Goal: Task Accomplishment & Management: Use online tool/utility

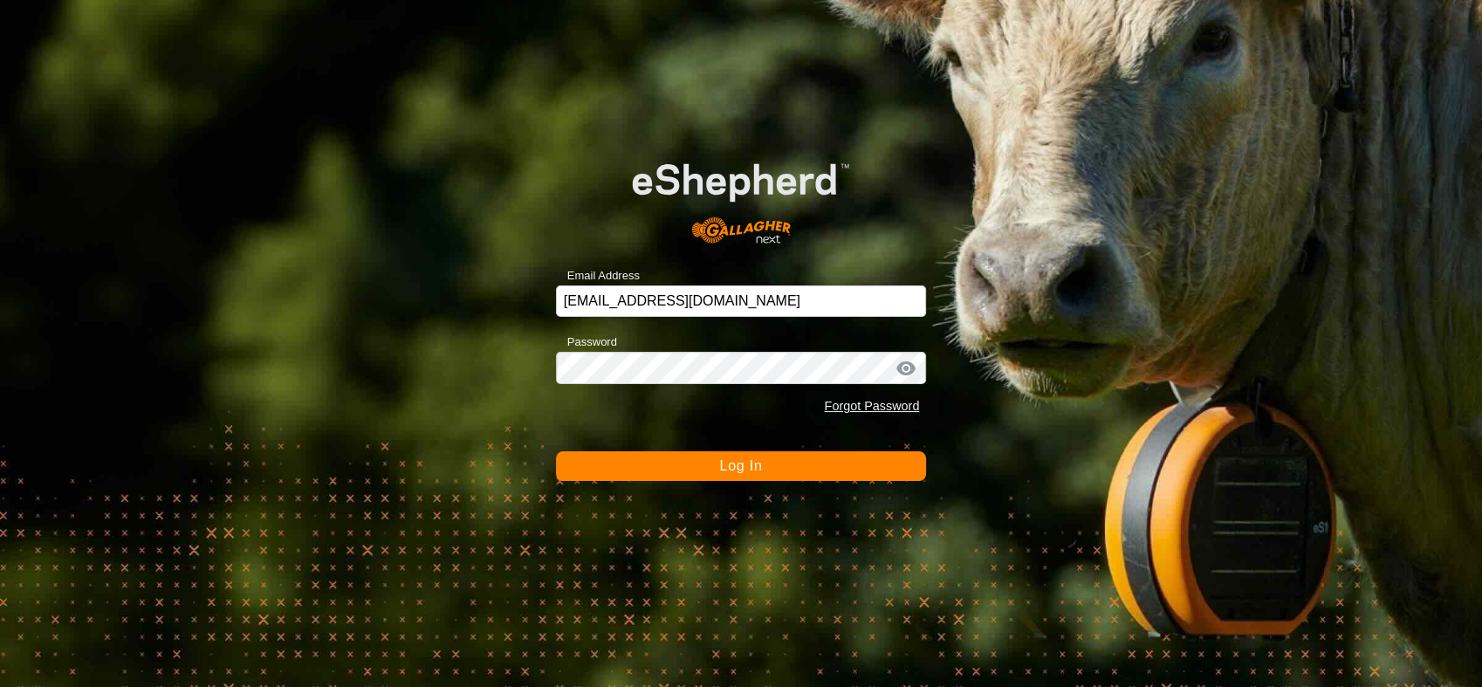
click at [781, 464] on button "Log In" at bounding box center [741, 466] width 371 height 30
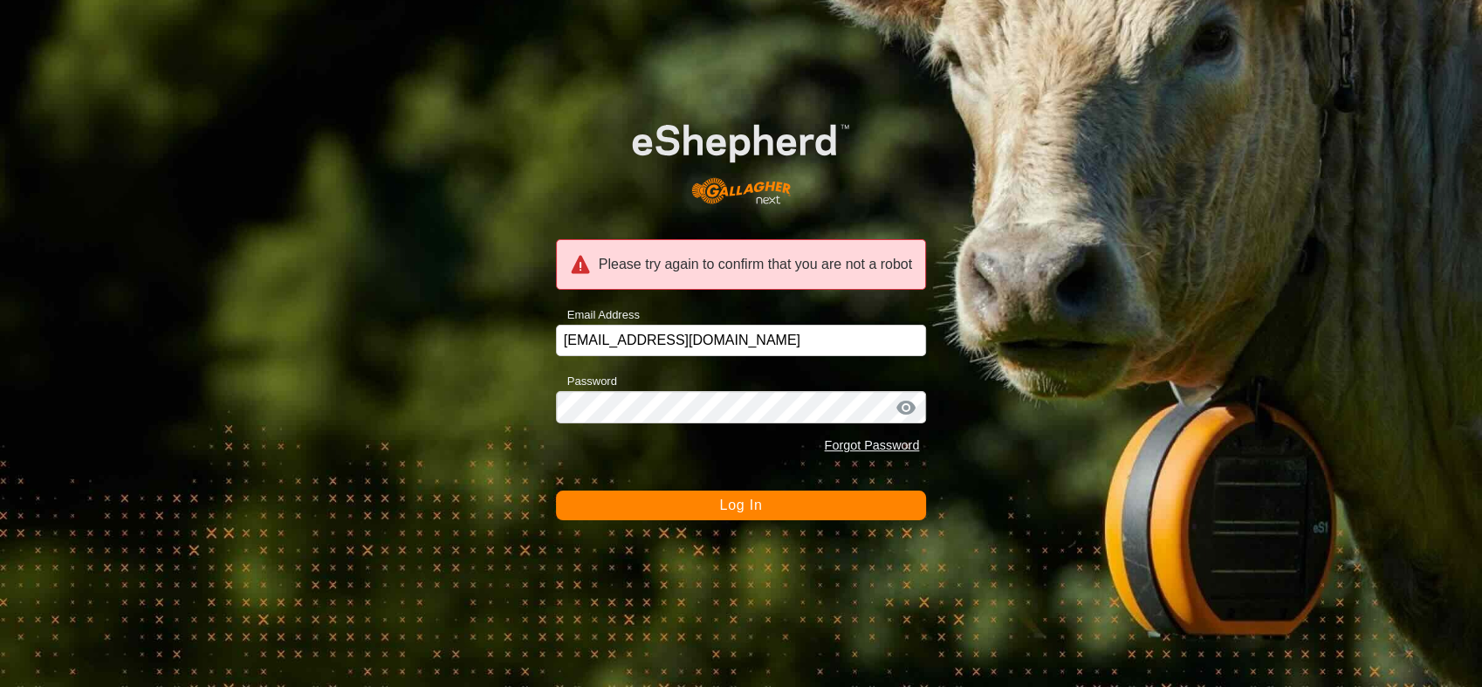
click at [739, 511] on span "Log In" at bounding box center [740, 505] width 43 height 15
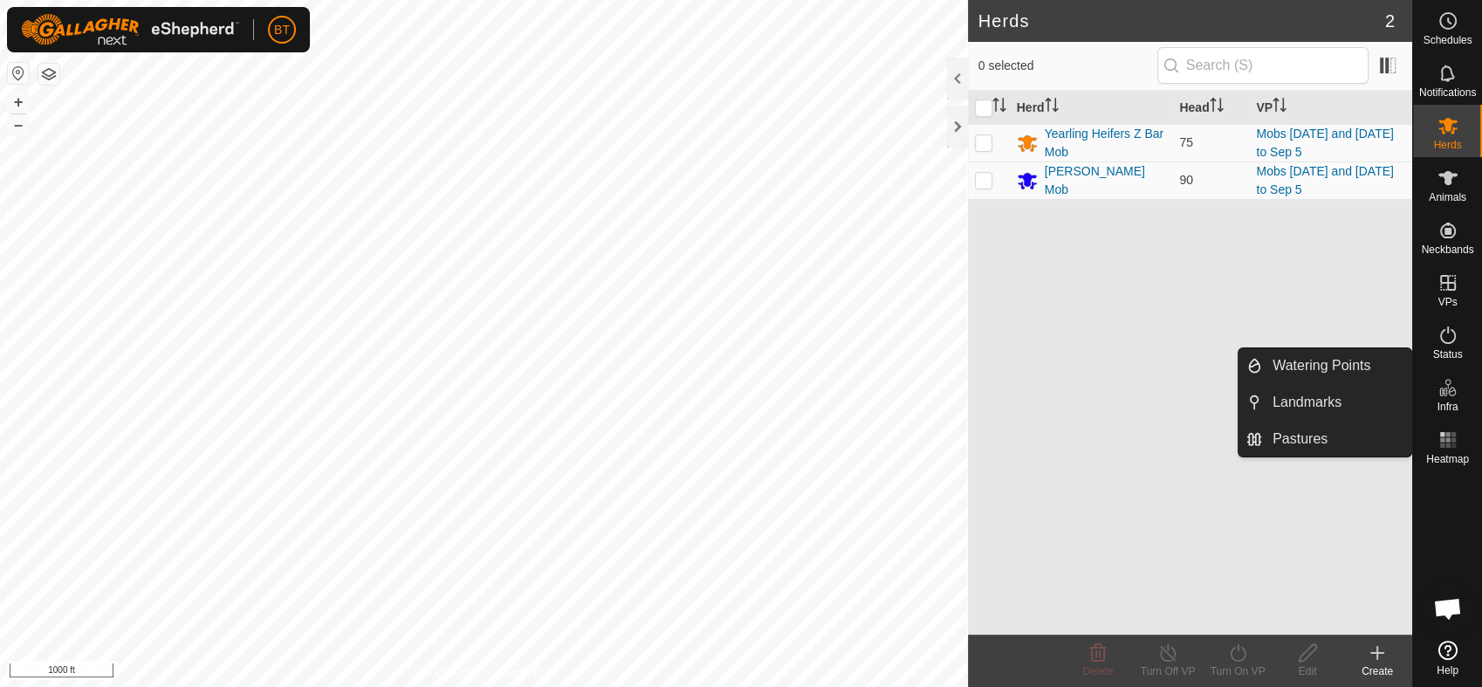
click at [1438, 393] on icon at bounding box center [1448, 387] width 21 height 21
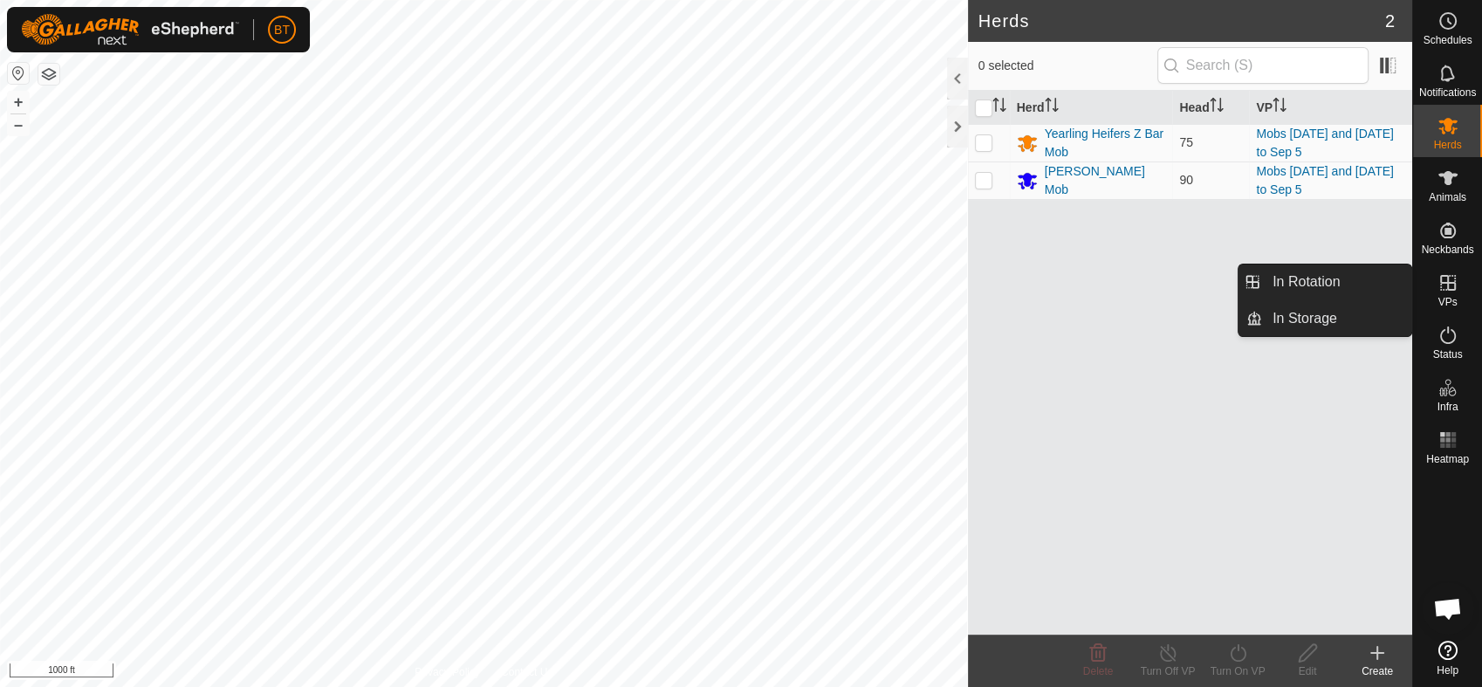
click at [1450, 291] on icon at bounding box center [1448, 282] width 21 height 21
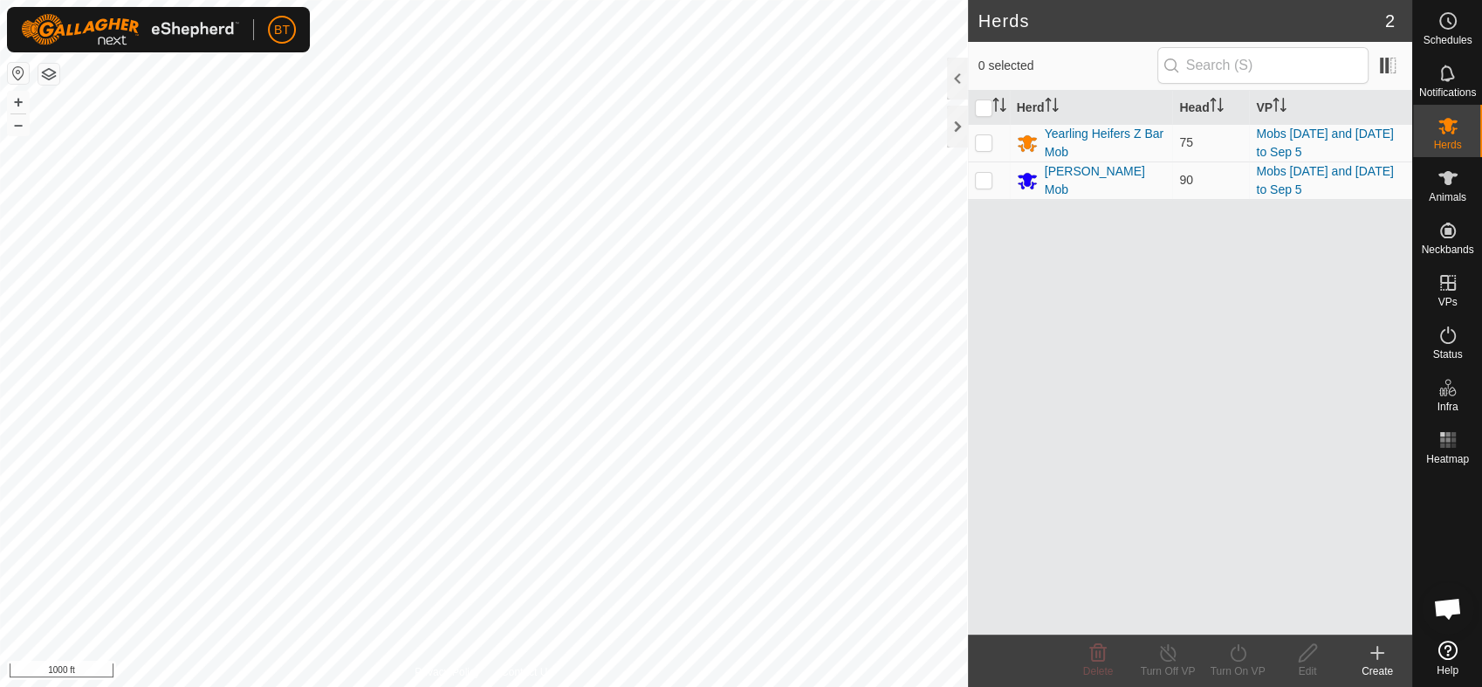
click at [1383, 663] on div "Create" at bounding box center [1377, 671] width 70 height 16
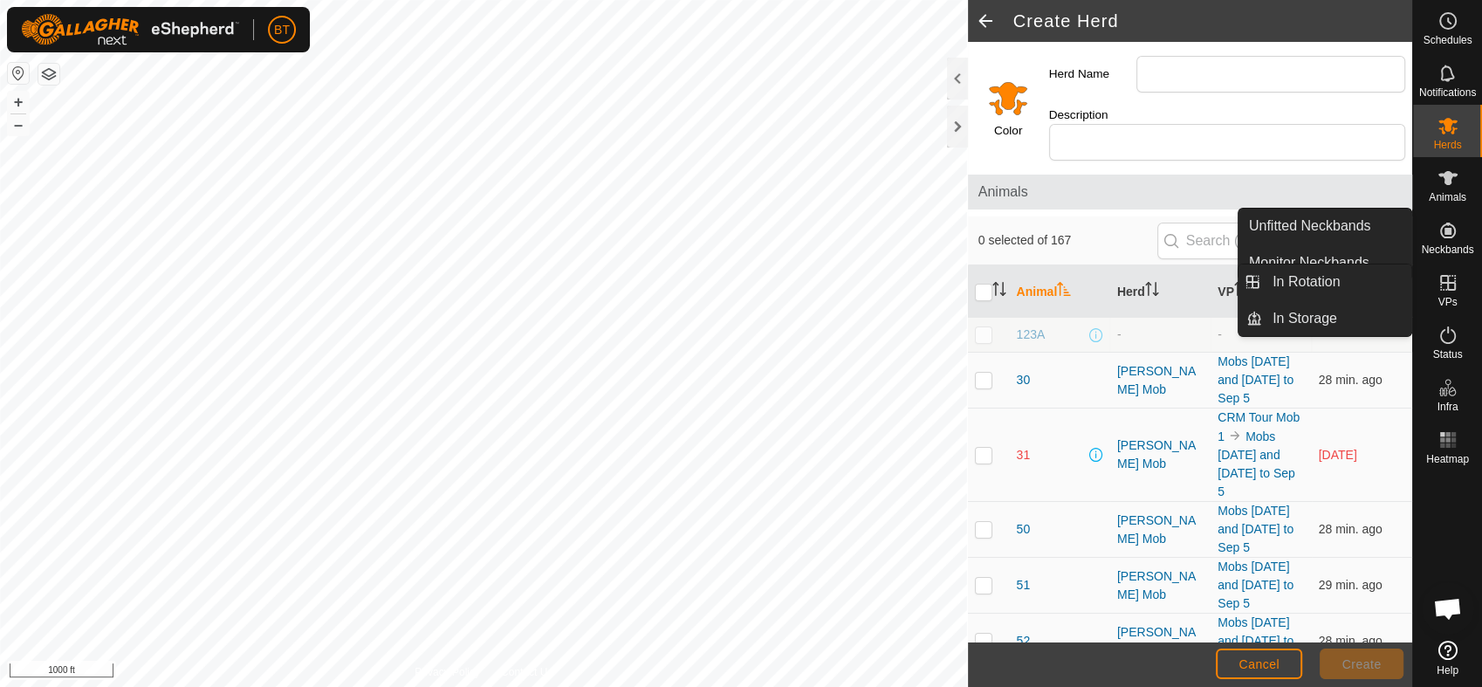
click at [1445, 281] on icon at bounding box center [1448, 282] width 21 height 21
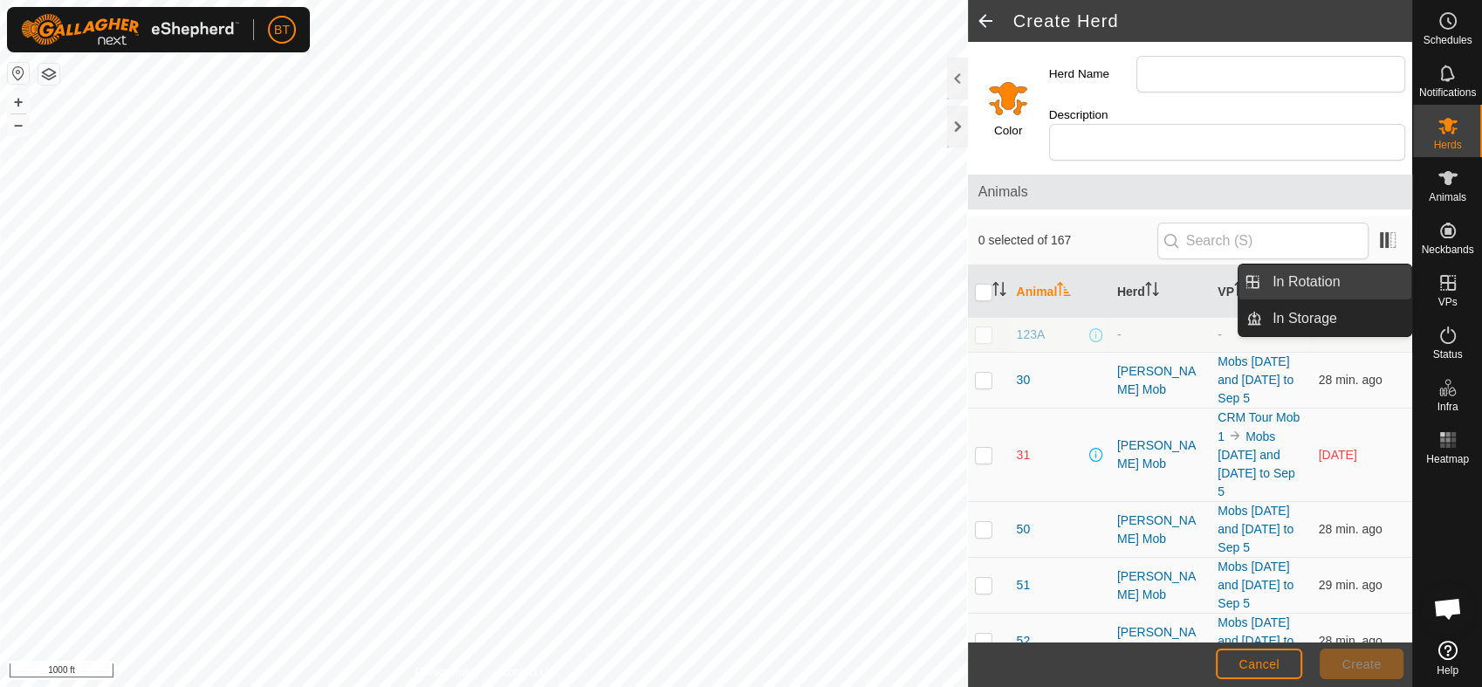
click at [1312, 282] on link "In Rotation" at bounding box center [1336, 281] width 149 height 35
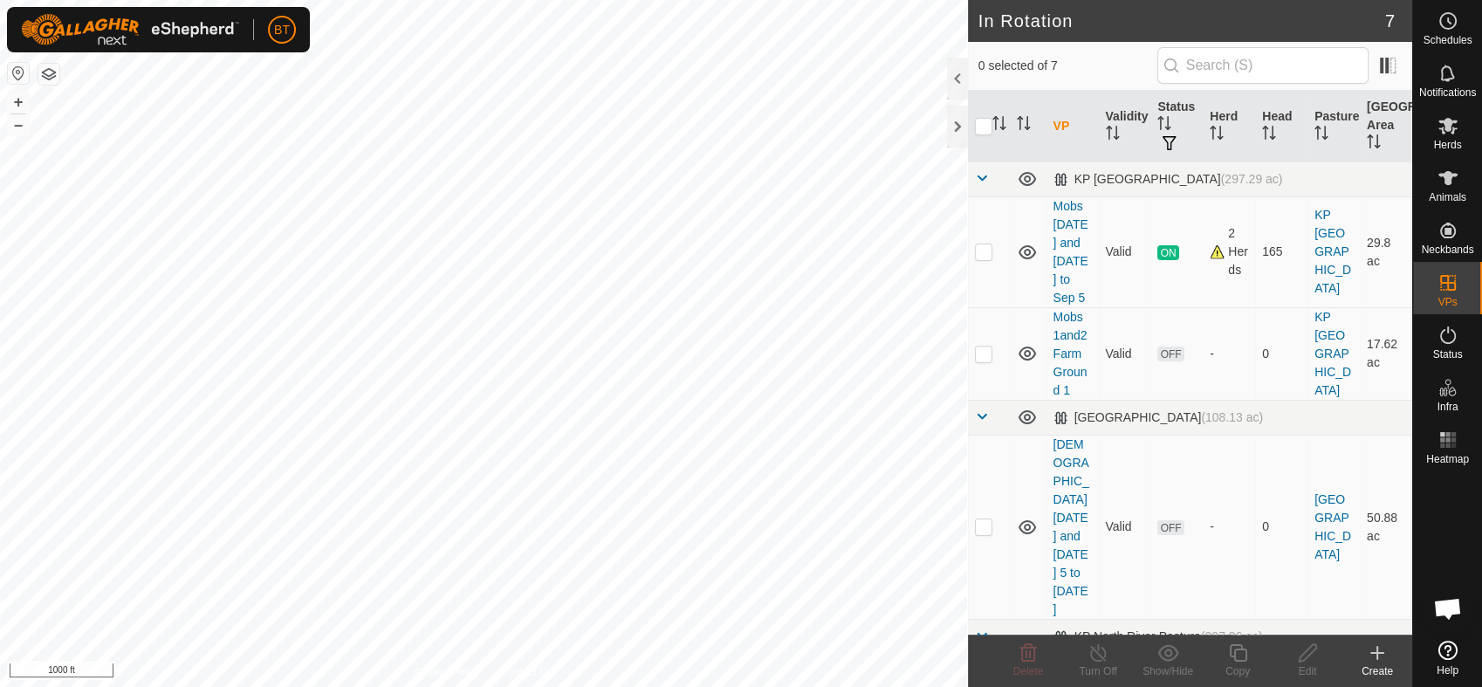
click at [1381, 658] on icon at bounding box center [1377, 652] width 21 height 21
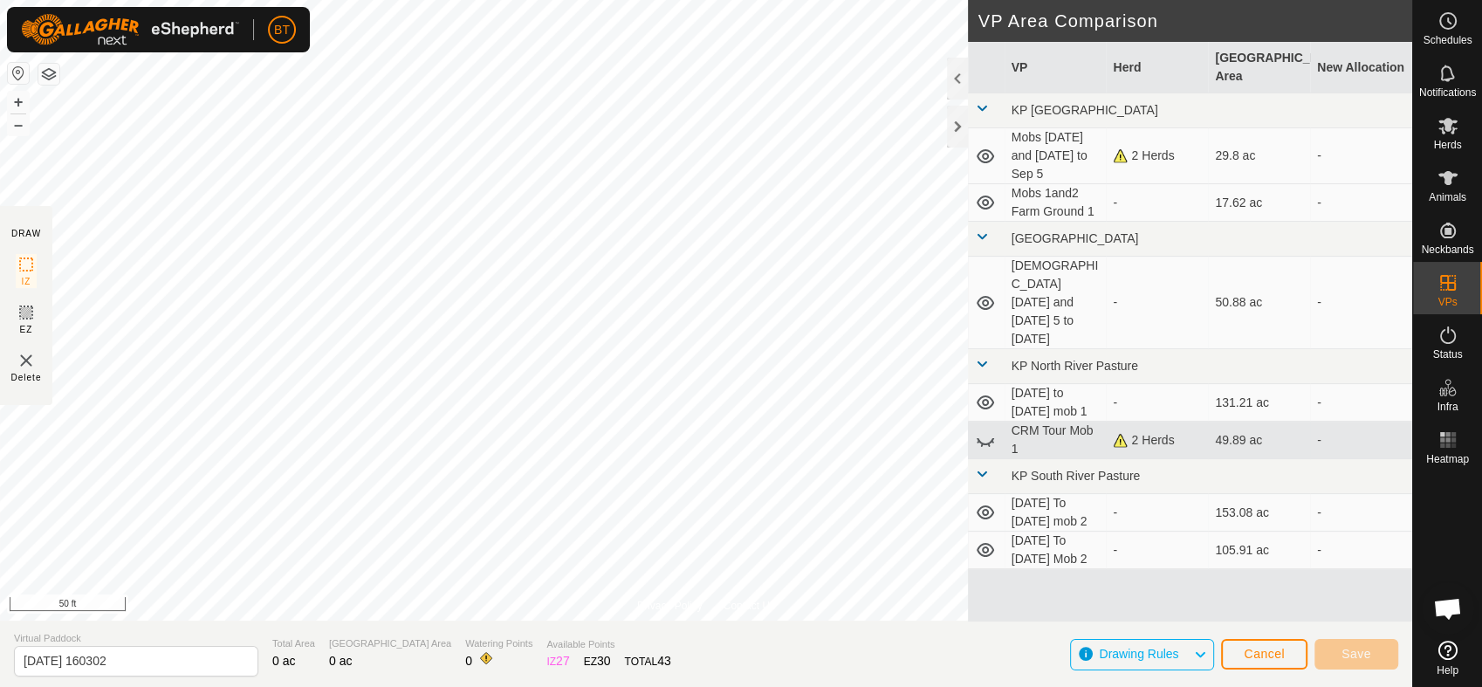
click at [311, 686] on html "BT Schedules Notifications Herds Animals Neckbands VPs Status Infra Heatmap Hel…" at bounding box center [741, 343] width 1482 height 687
click at [339, 650] on div "Privacy Policy Contact Us Landmark 10 + – ⇧ i 200 ft DRAW IZ EZ Delete VP Area …" at bounding box center [706, 343] width 1412 height 687
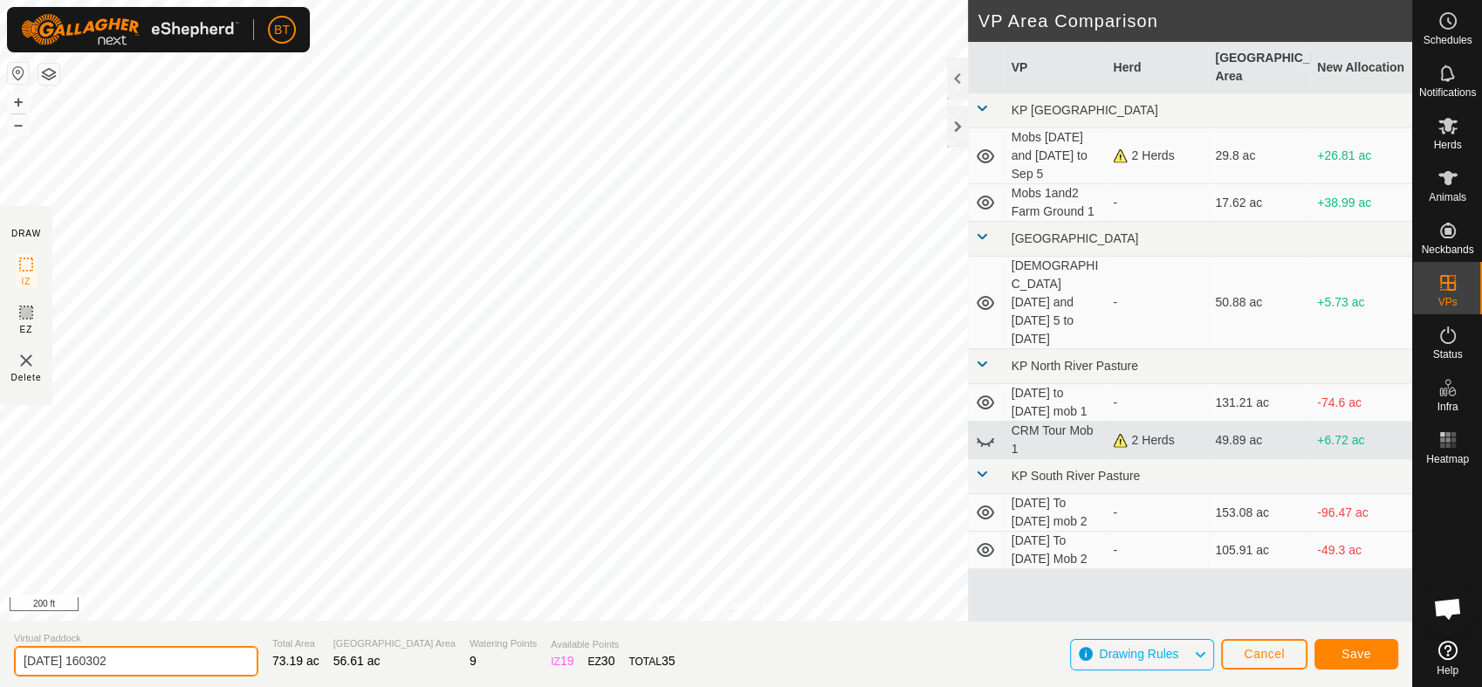
click at [154, 662] on input "2025-09-03 160302" at bounding box center [136, 661] width 244 height 31
type input "2"
type input "S"
type input "Mobs 1and2 Sept 5 to Sept13"
click at [1350, 649] on span "Save" at bounding box center [1357, 654] width 30 height 14
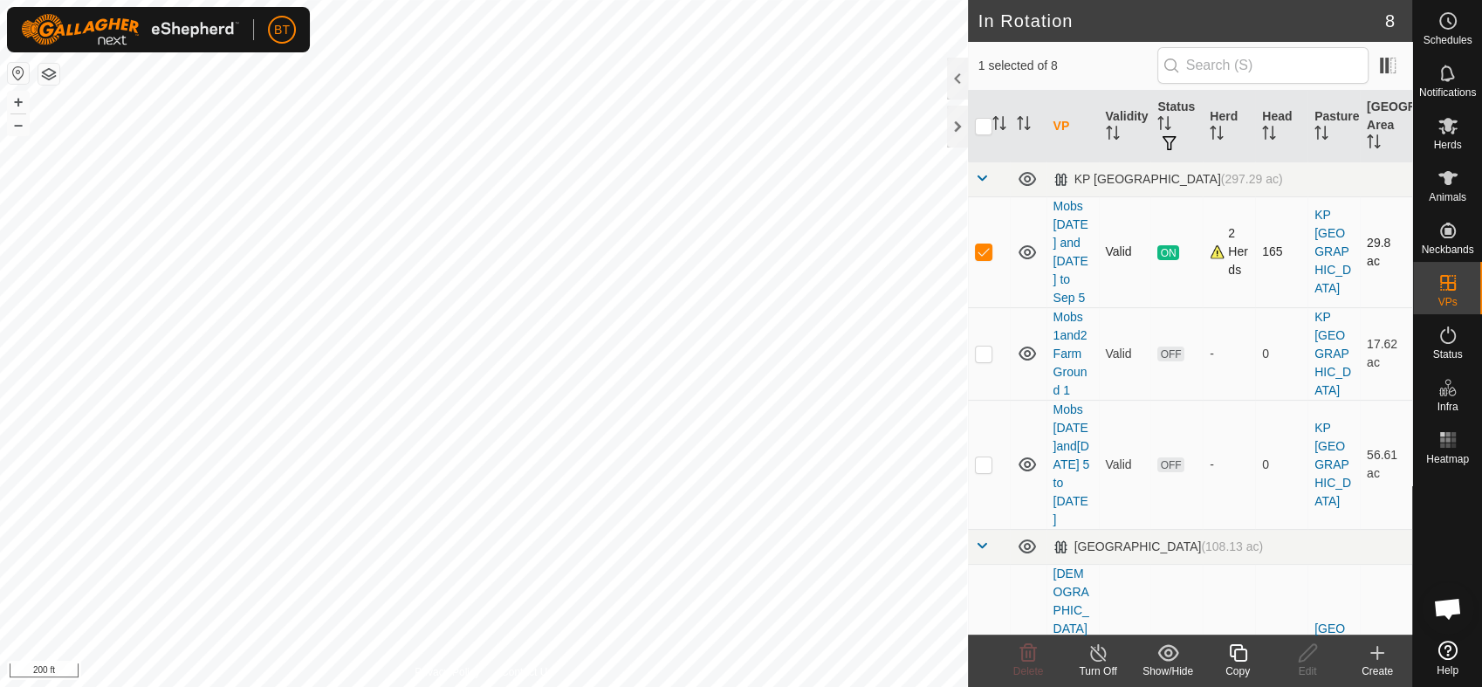
click at [981, 244] on p-checkbox at bounding box center [983, 251] width 17 height 14
checkbox input "false"
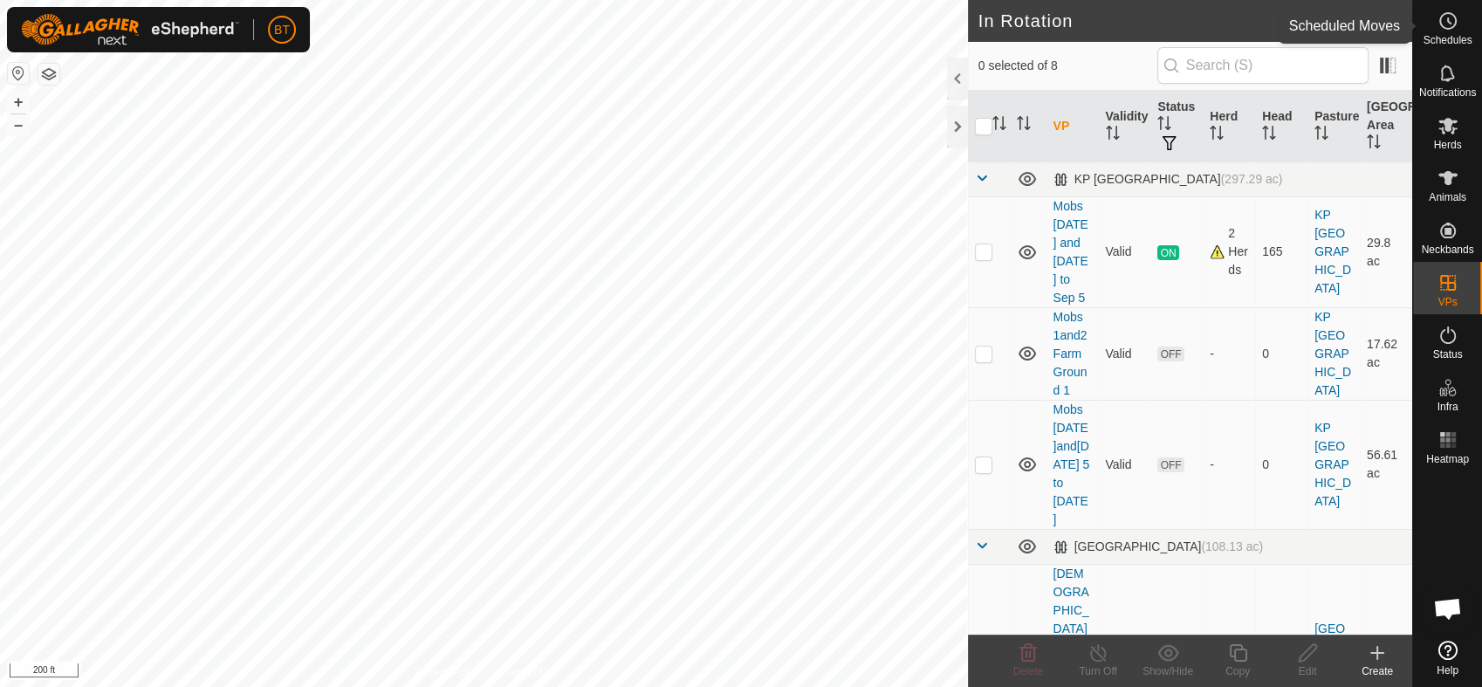
click at [1445, 23] on icon at bounding box center [1448, 20] width 21 height 21
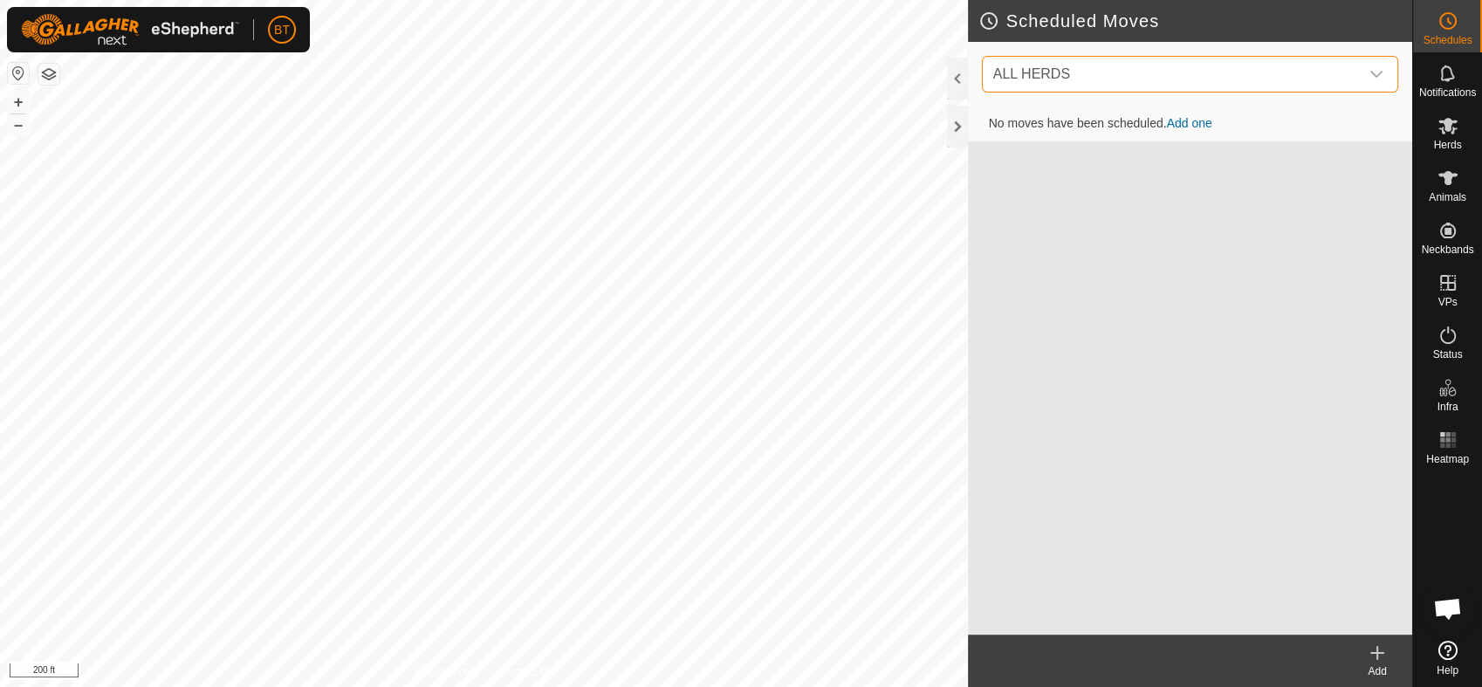
click at [1097, 70] on span "ALL HERDS" at bounding box center [1172, 74] width 373 height 35
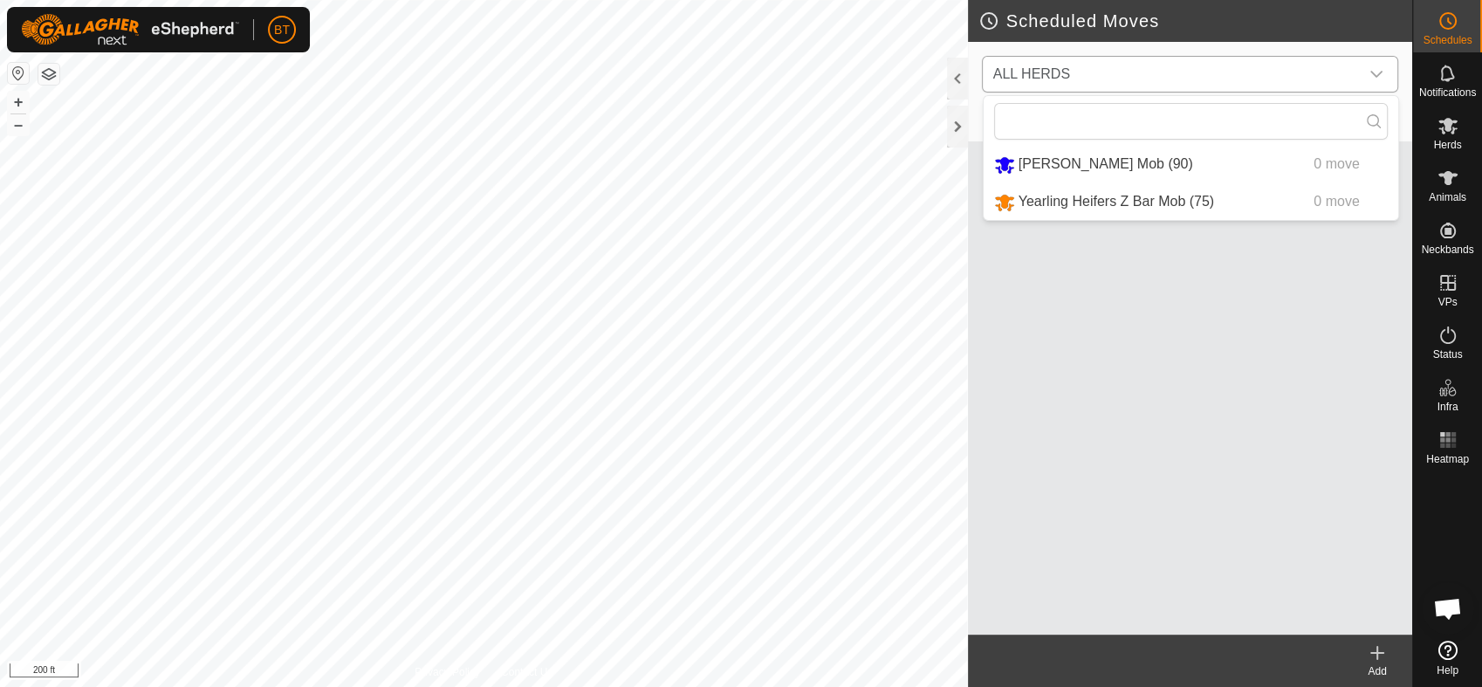
click at [1052, 169] on li "Peterson Mob (90) 0 move" at bounding box center [1191, 165] width 415 height 36
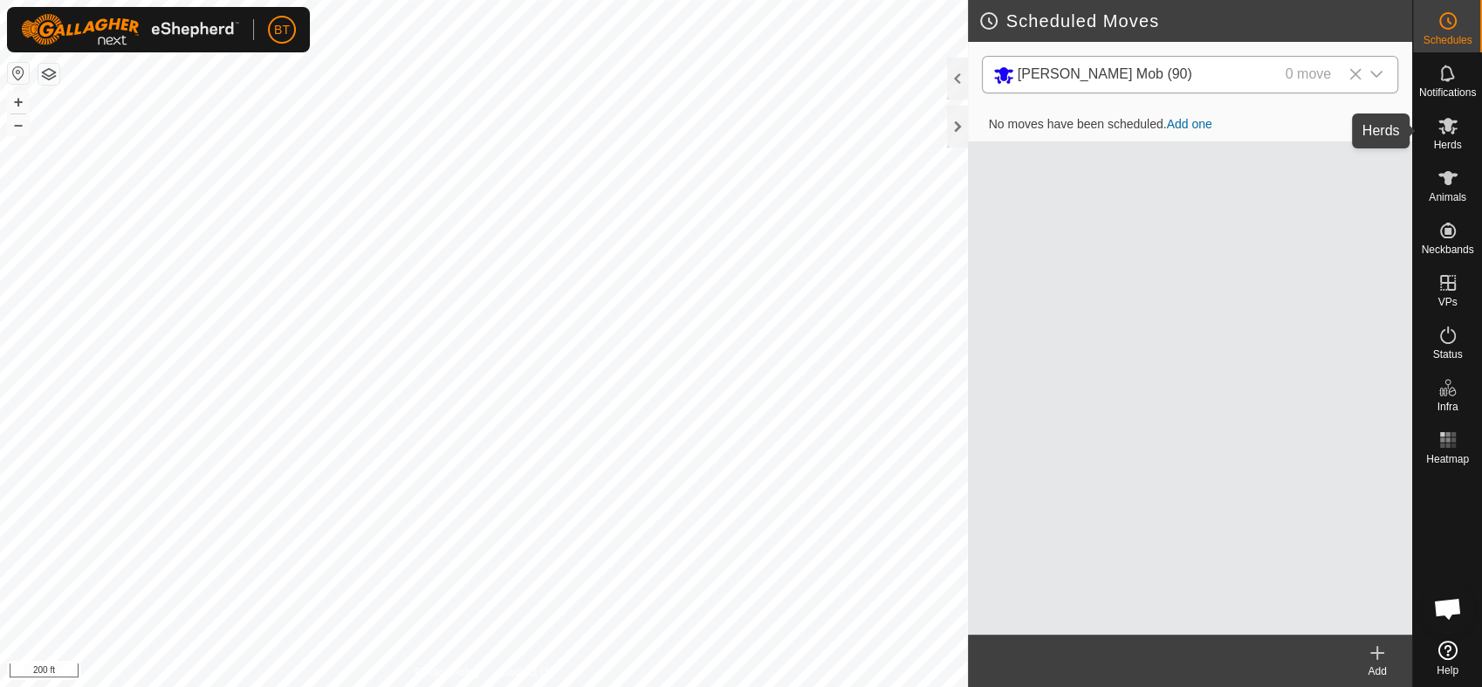
click at [1445, 140] on span "Herds" at bounding box center [1447, 145] width 28 height 10
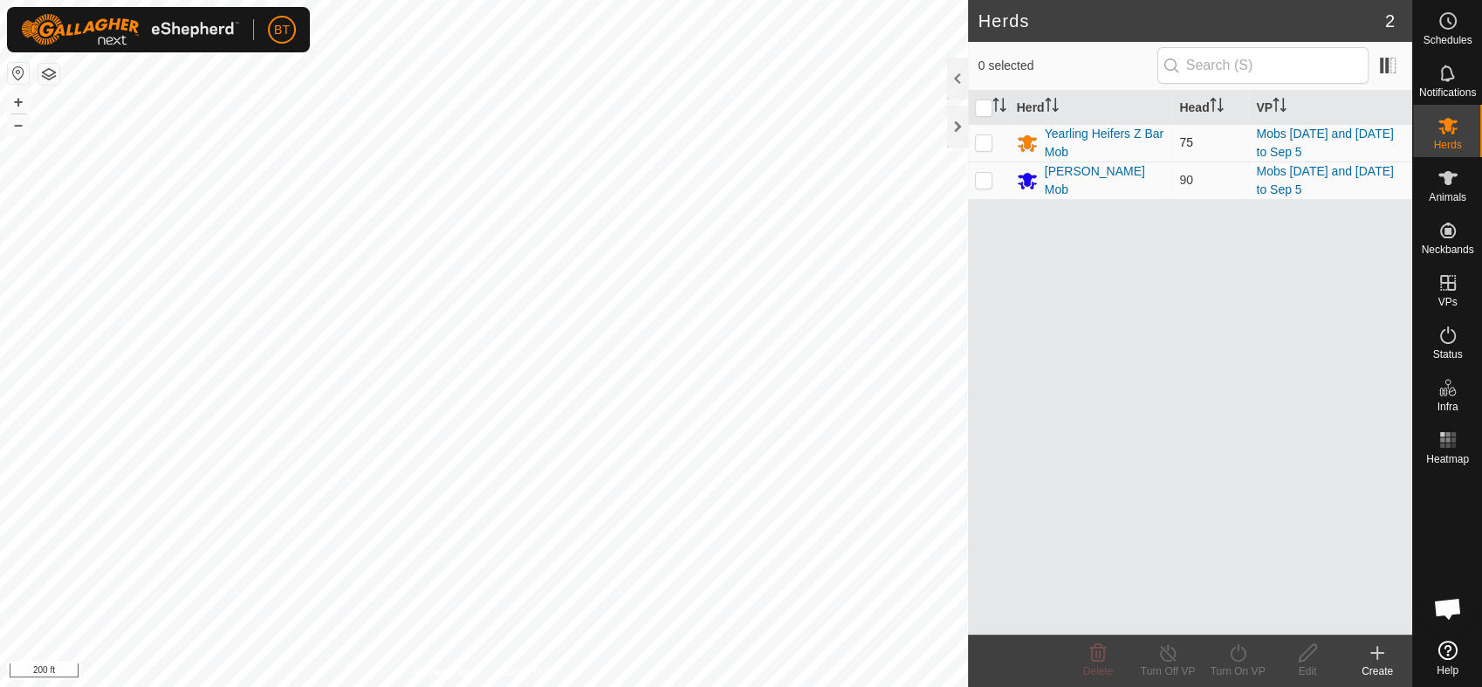
click at [991, 137] on p-checkbox at bounding box center [983, 142] width 17 height 14
checkbox input "true"
click at [986, 183] on p-checkbox at bounding box center [983, 180] width 17 height 14
checkbox input "true"
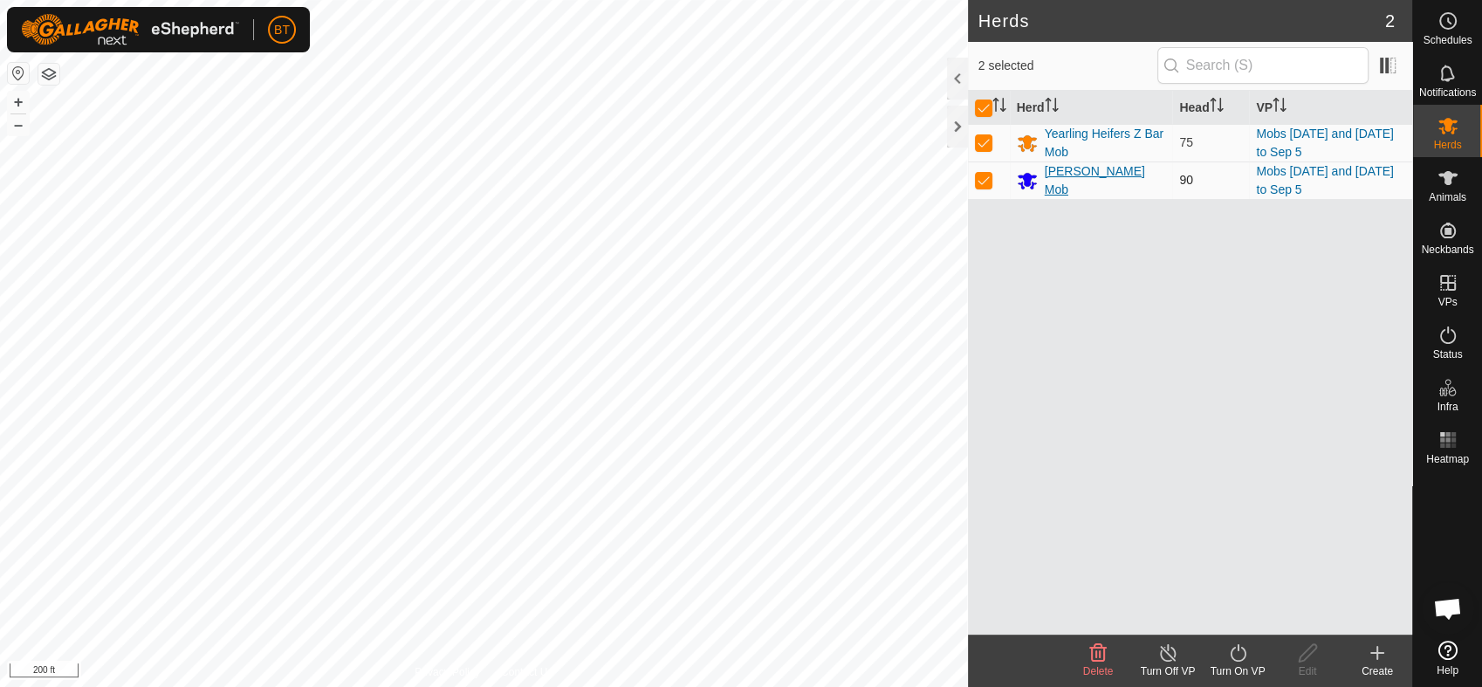
click at [1084, 184] on div "Peterson Mob" at bounding box center [1105, 180] width 121 height 37
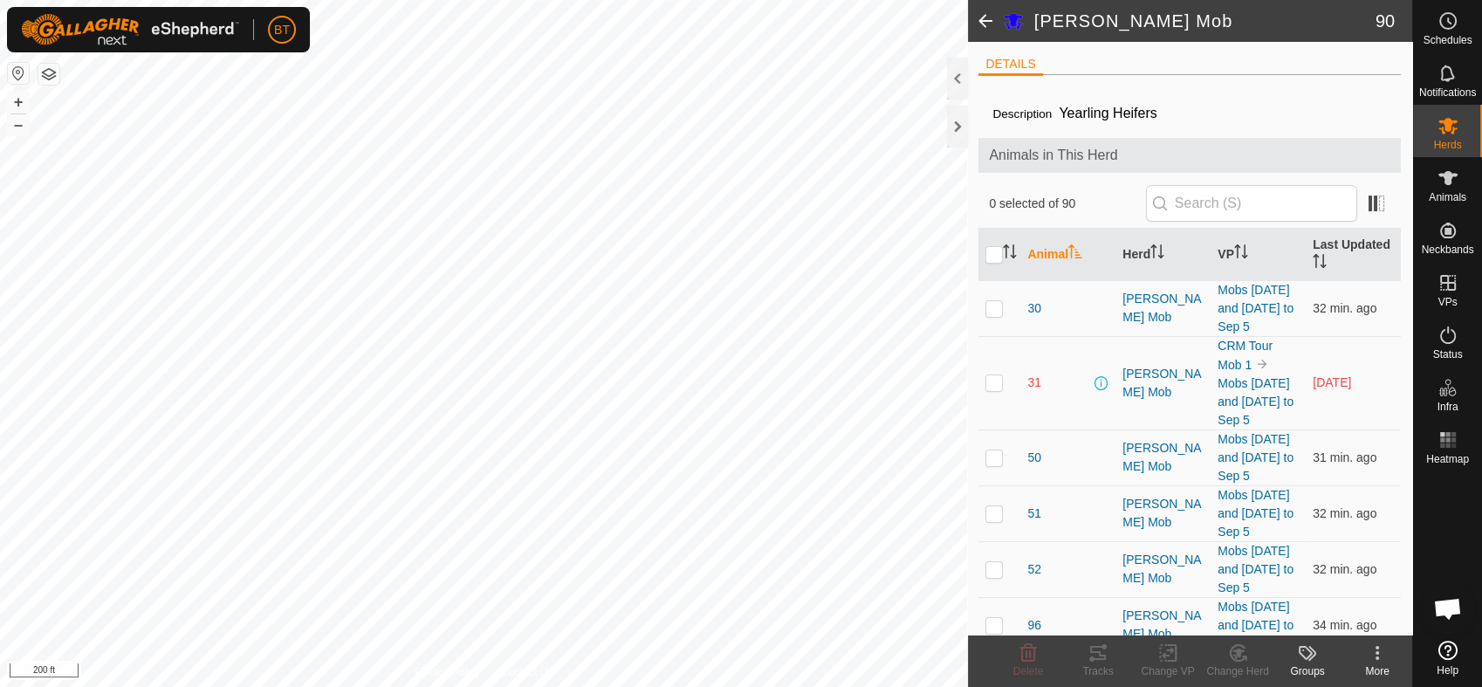
click at [990, 381] on p-checkbox at bounding box center [993, 382] width 17 height 14
click at [991, 382] on p-checkbox at bounding box center [993, 382] width 17 height 14
checkbox input "false"
drag, startPoint x: 1437, startPoint y: 447, endPoint x: 1412, endPoint y: 455, distance: 25.7
click at [1438, 447] on icon at bounding box center [1448, 439] width 21 height 21
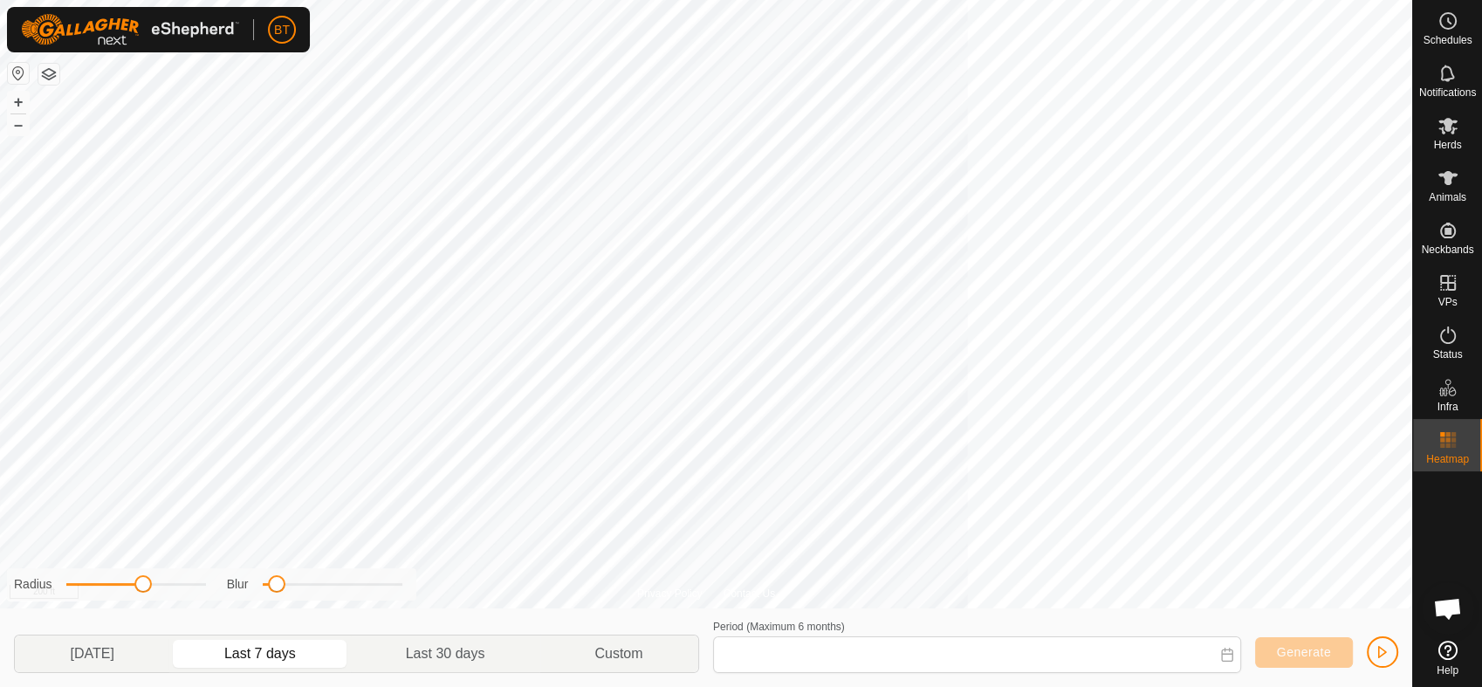
type input "Aug 27, 2025 - Sep 02, 2025"
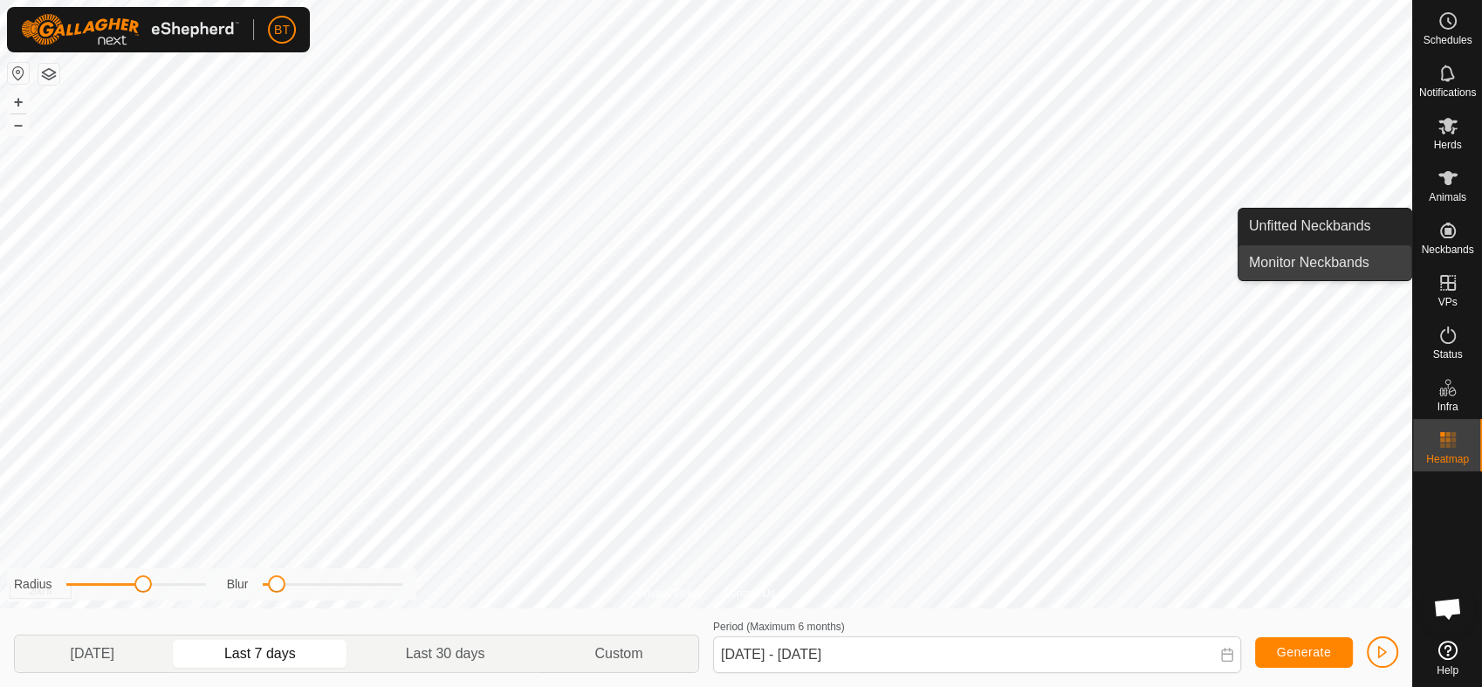
click at [1358, 262] on link "Monitor Neckbands" at bounding box center [1325, 262] width 173 height 35
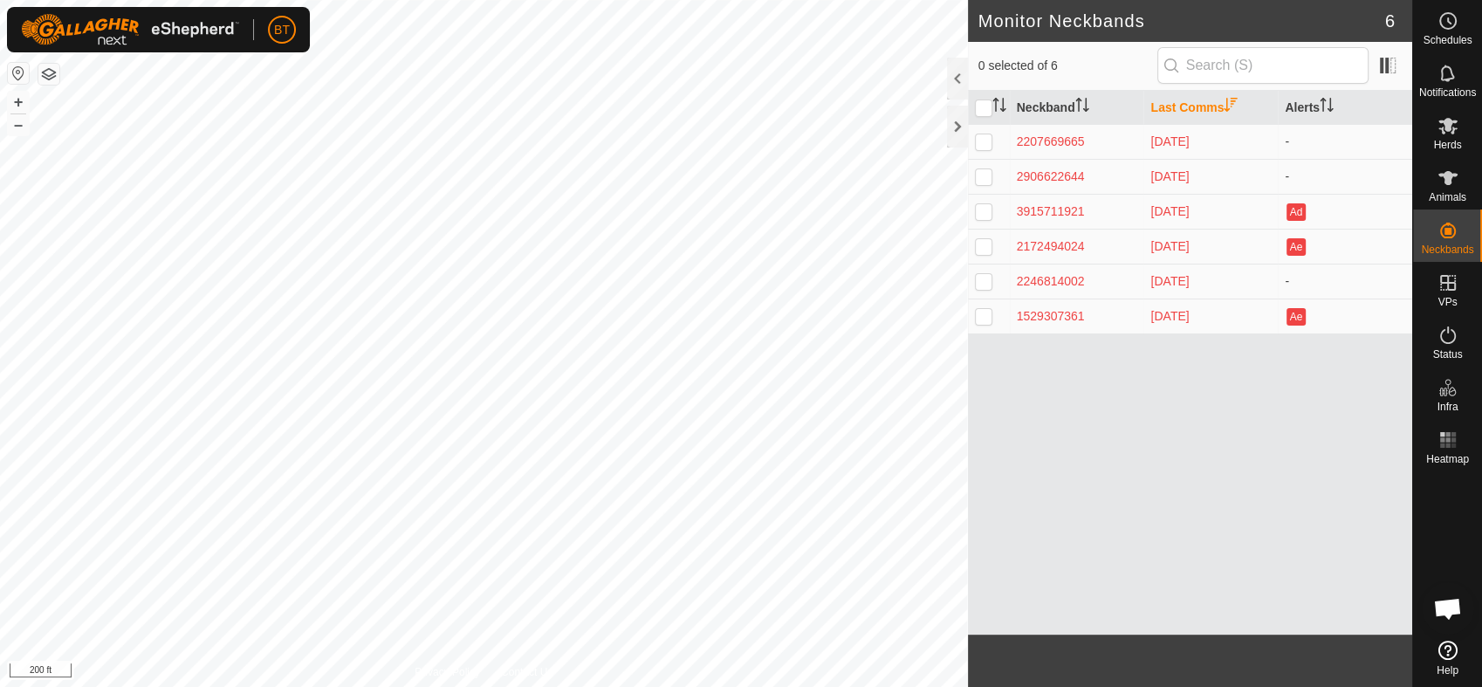
click at [1161, 365] on div "Neckband Last Comms Alerts 2207669665 9 days ago - 2906622644 9 days ago - 3915…" at bounding box center [1190, 363] width 444 height 544
